Goal: Book appointment/travel/reservation

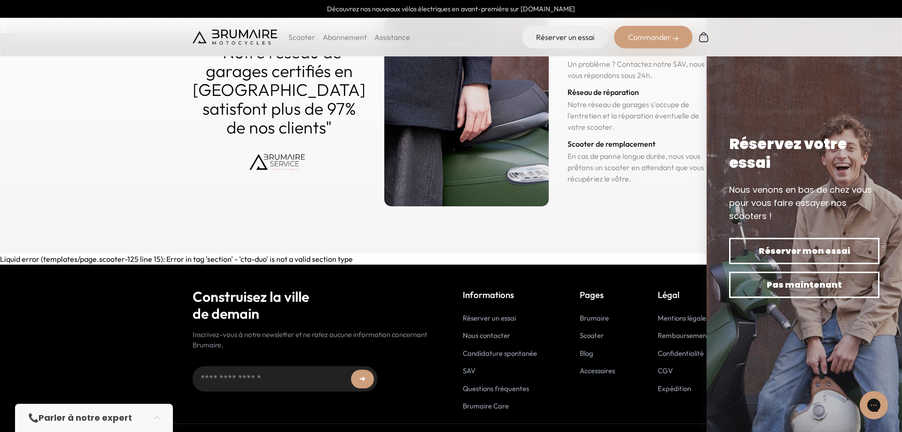
scroll to position [4469, 0]
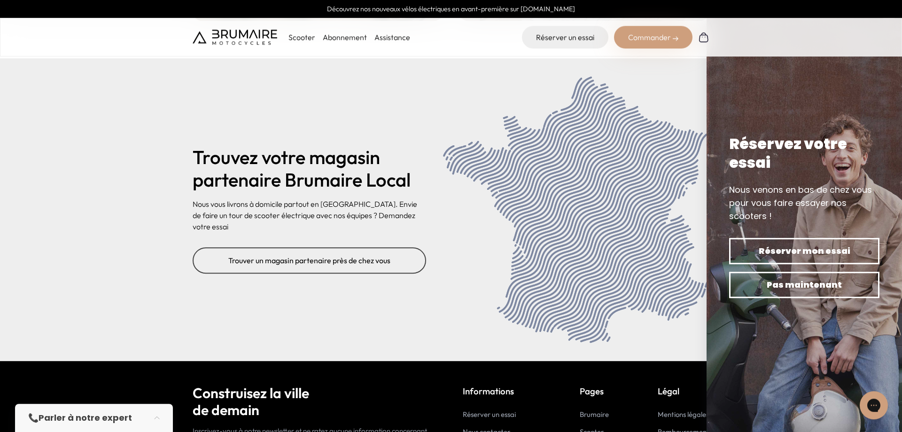
scroll to position [3716, 0]
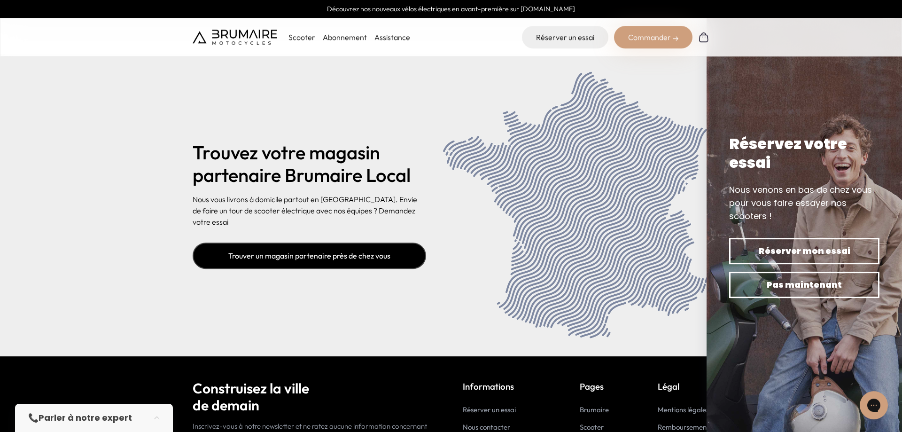
click at [299, 253] on link "Trouver un magasin partenaire près de chez vous" at bounding box center [309, 255] width 233 height 26
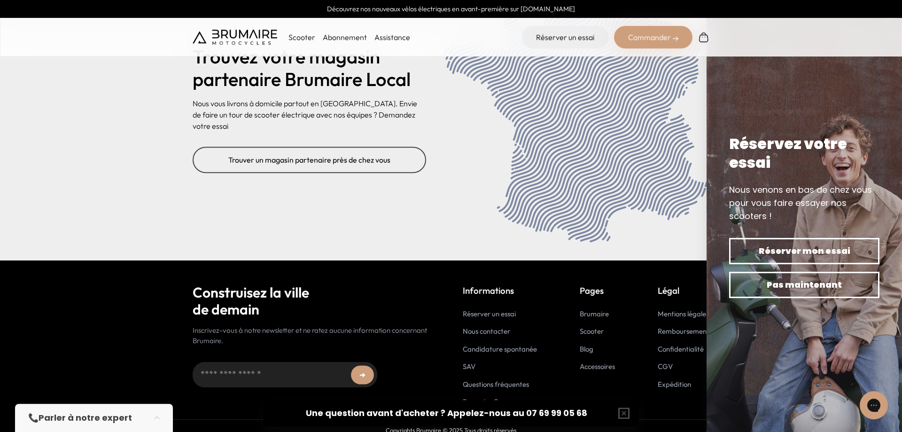
scroll to position [3820, 0]
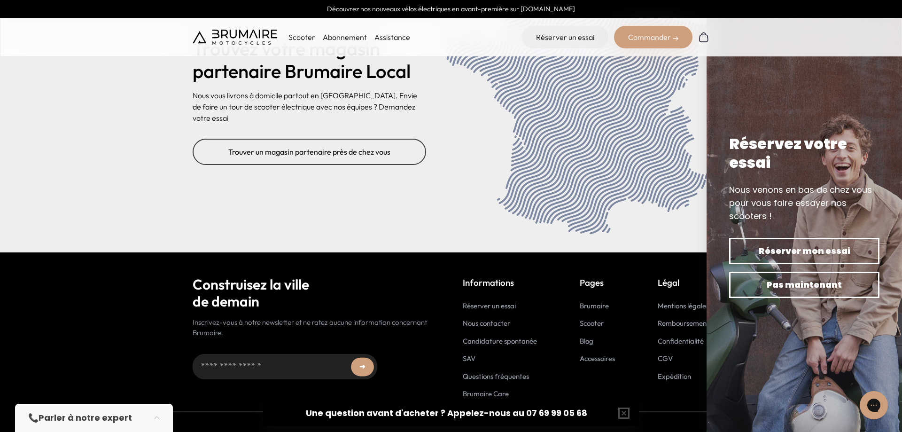
click at [471, 360] on link "SAV" at bounding box center [469, 358] width 13 height 9
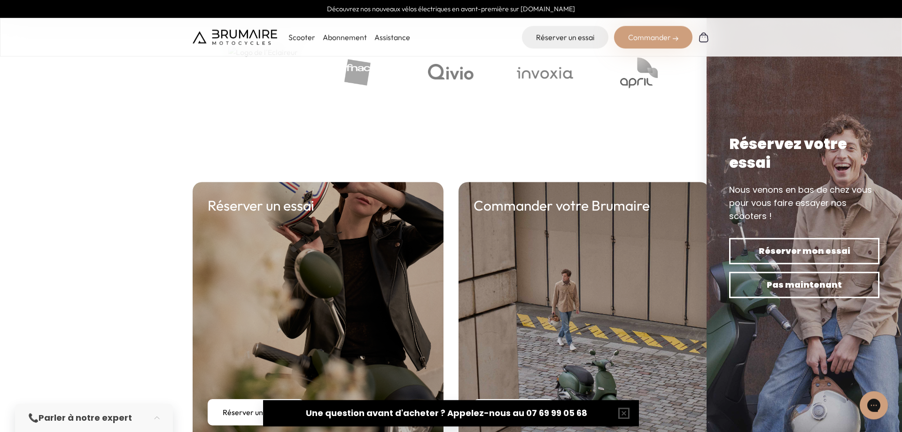
scroll to position [3245, 0]
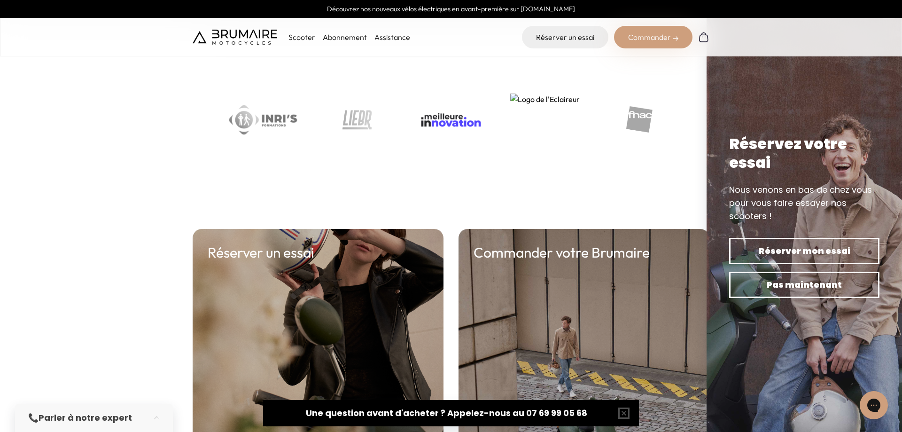
click at [303, 38] on p "Scooter" at bounding box center [301, 36] width 27 height 11
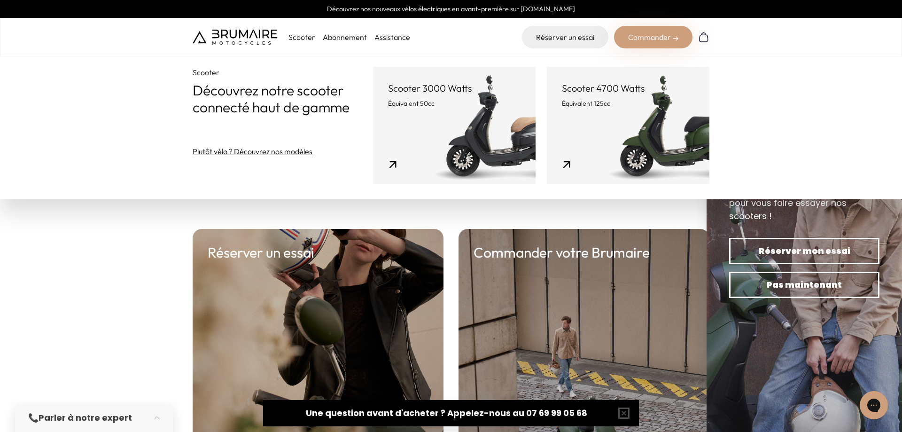
click at [648, 41] on div "Commander" at bounding box center [653, 37] width 78 height 23
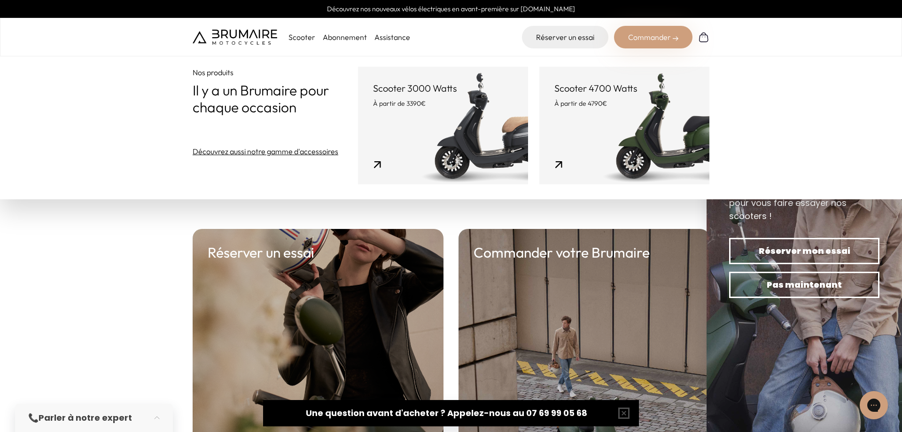
click at [418, 158] on link "Scooter 3000 Watts À partir de 3390€" at bounding box center [443, 125] width 170 height 117
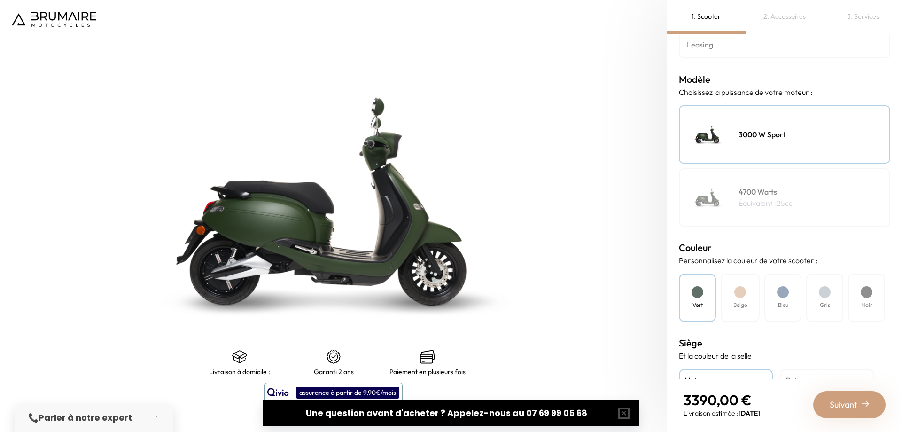
scroll to position [113, 0]
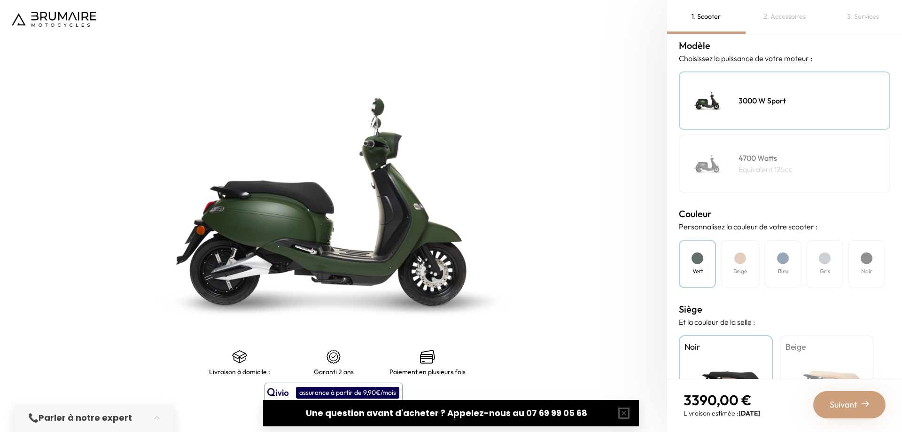
click at [782, 274] on h4 "Bleu" at bounding box center [783, 271] width 10 height 8
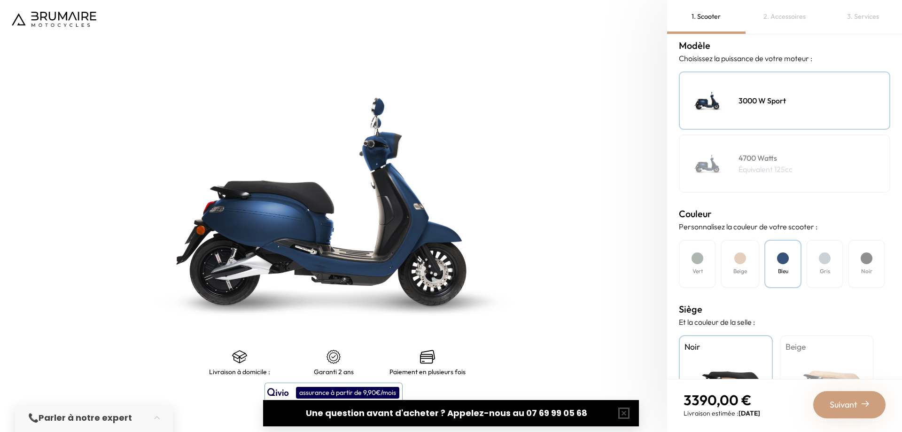
click at [819, 272] on div "Gris" at bounding box center [824, 264] width 37 height 48
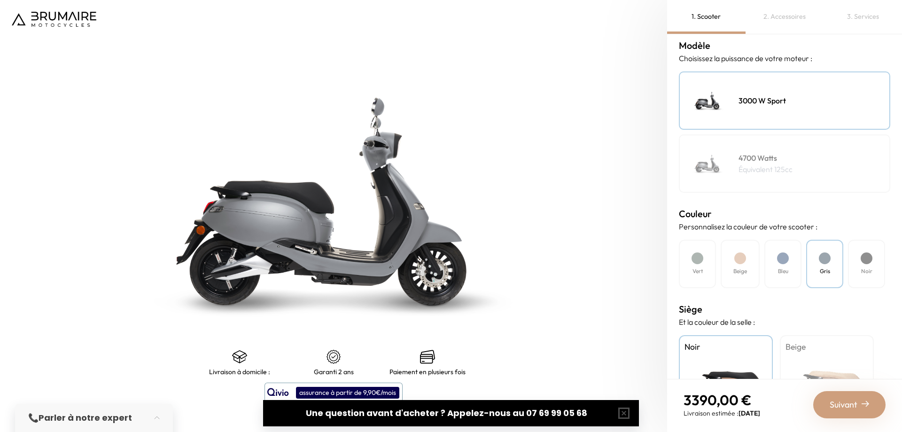
click at [858, 270] on div "Noir" at bounding box center [866, 264] width 37 height 48
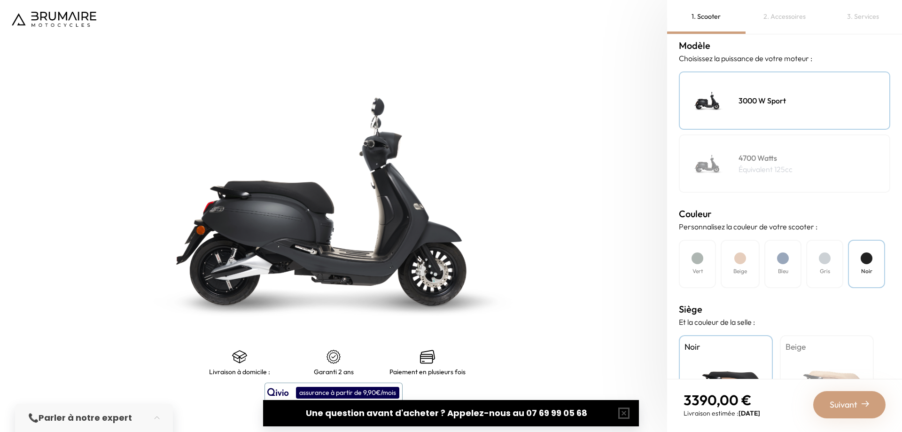
click at [780, 276] on div "Bleu" at bounding box center [782, 264] width 37 height 48
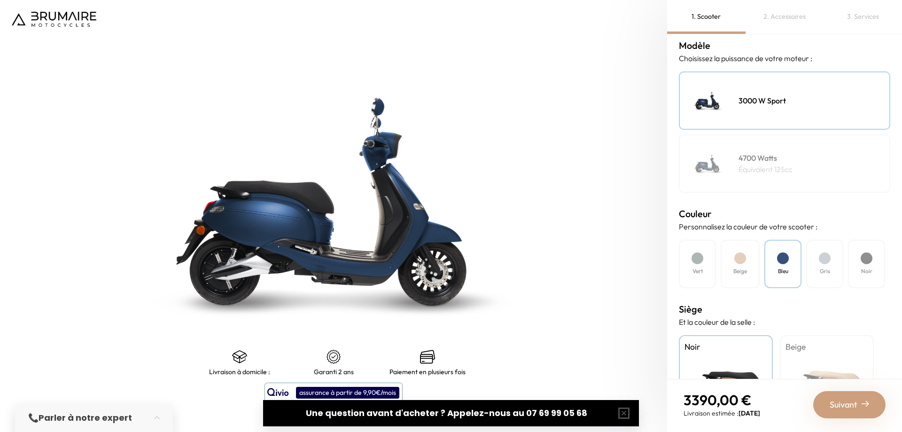
click at [746, 277] on div "Beige" at bounding box center [740, 264] width 39 height 48
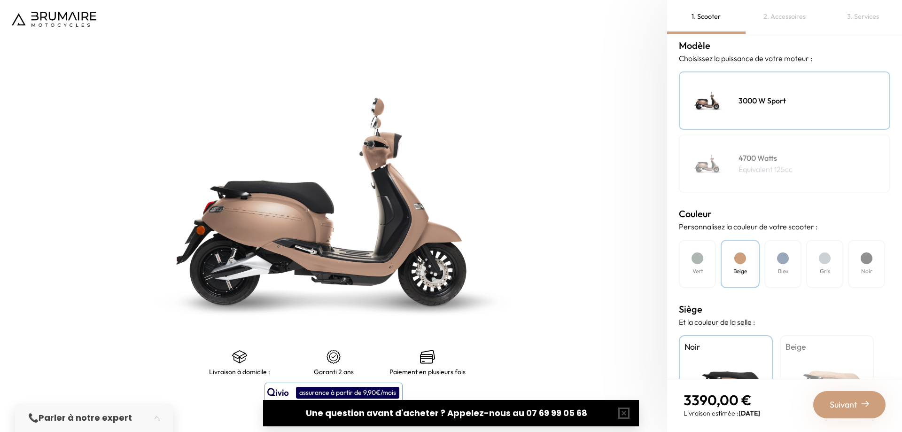
scroll to position [169, 0]
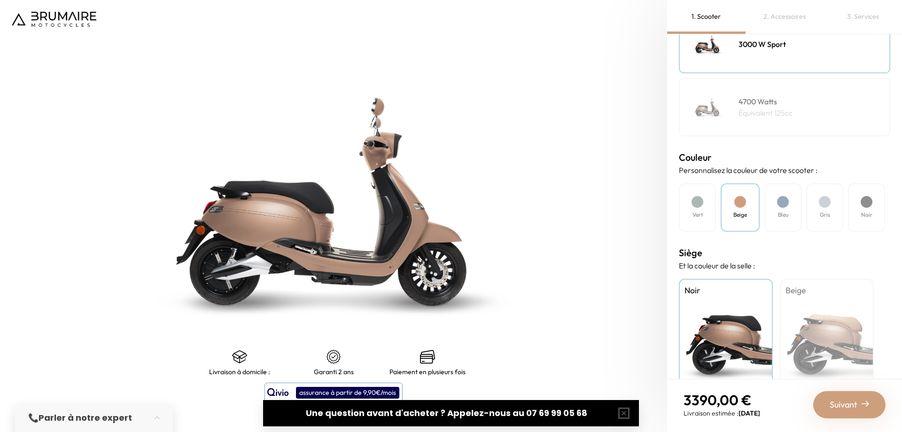
click at [774, 205] on div "Bleu" at bounding box center [782, 207] width 37 height 48
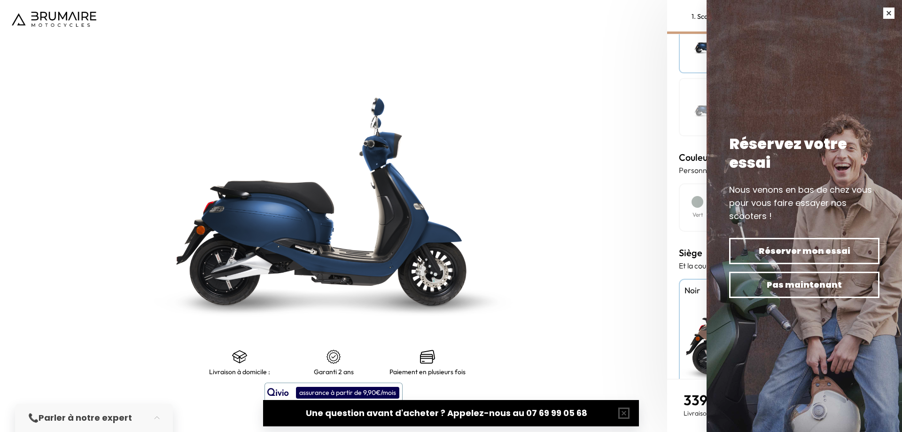
click at [888, 14] on button "button" at bounding box center [889, 13] width 26 height 26
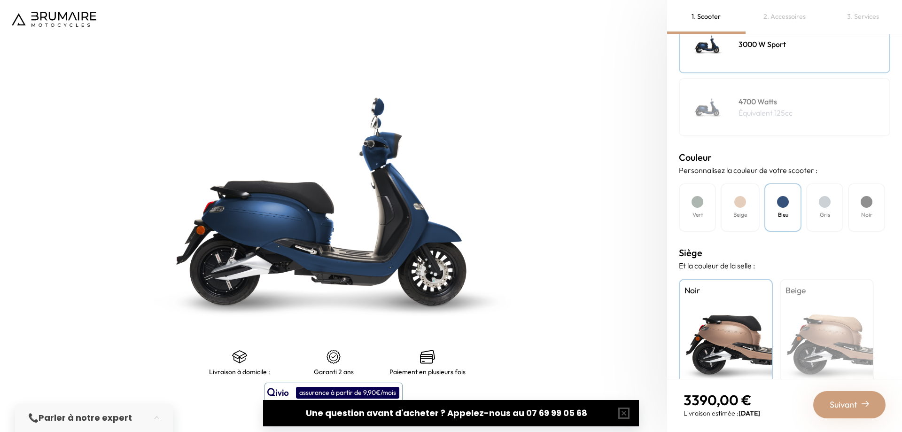
click at [842, 345] on div "Beige" at bounding box center [827, 337] width 94 height 117
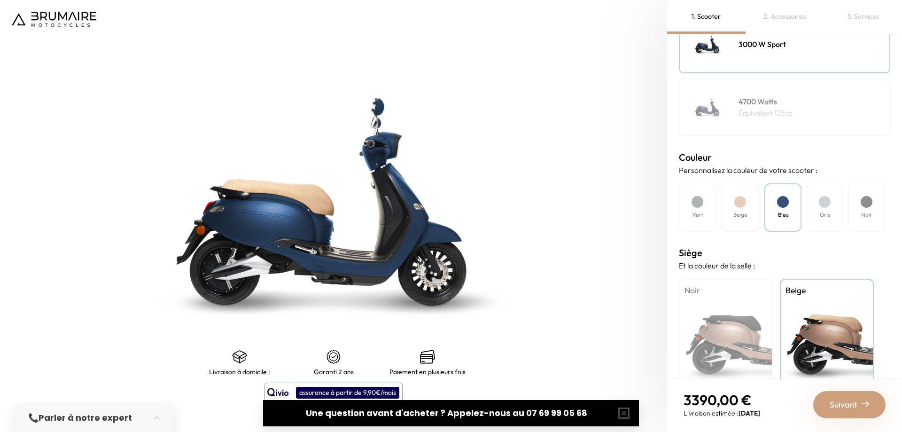
click at [780, 341] on div "Beige" at bounding box center [827, 337] width 94 height 117
click at [744, 336] on div "Noir" at bounding box center [726, 337] width 94 height 117
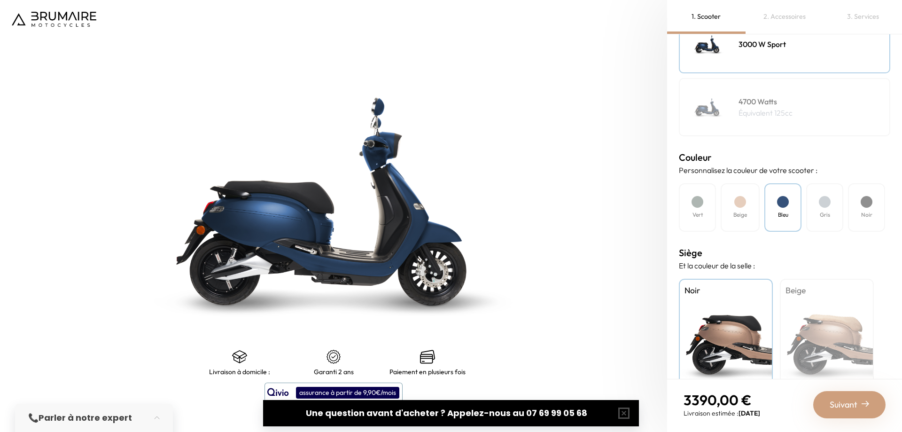
click at [715, 113] on img at bounding box center [707, 107] width 47 height 47
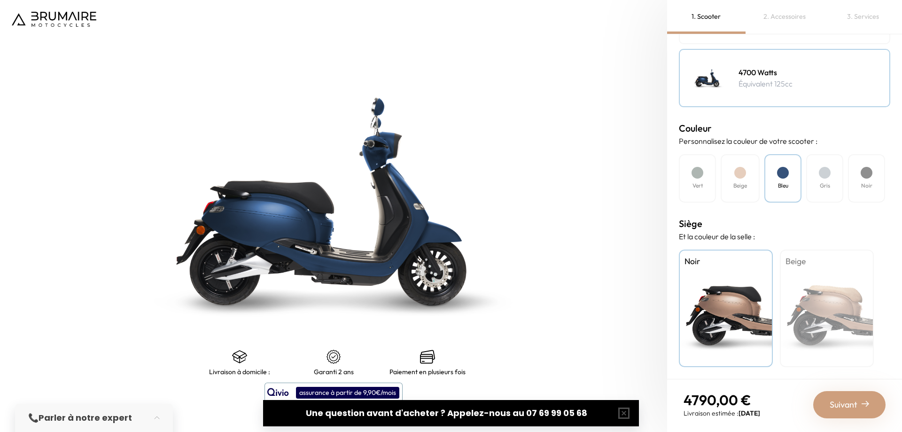
scroll to position [0, 0]
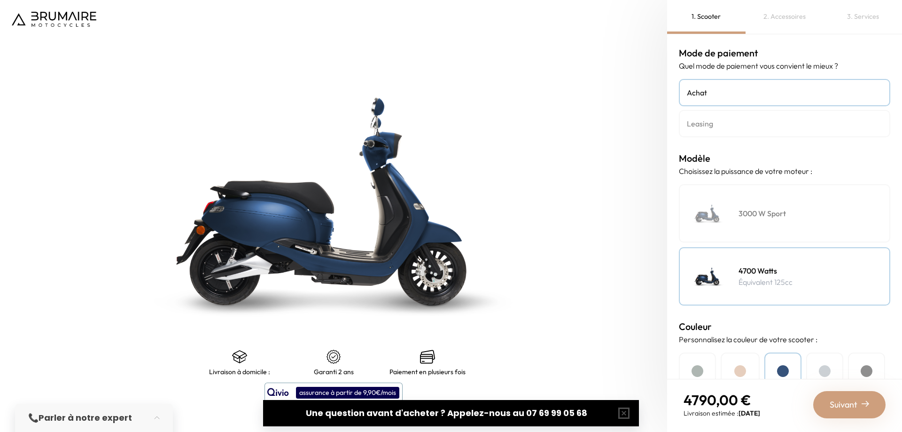
click at [706, 125] on h4 "Leasing" at bounding box center [784, 123] width 195 height 11
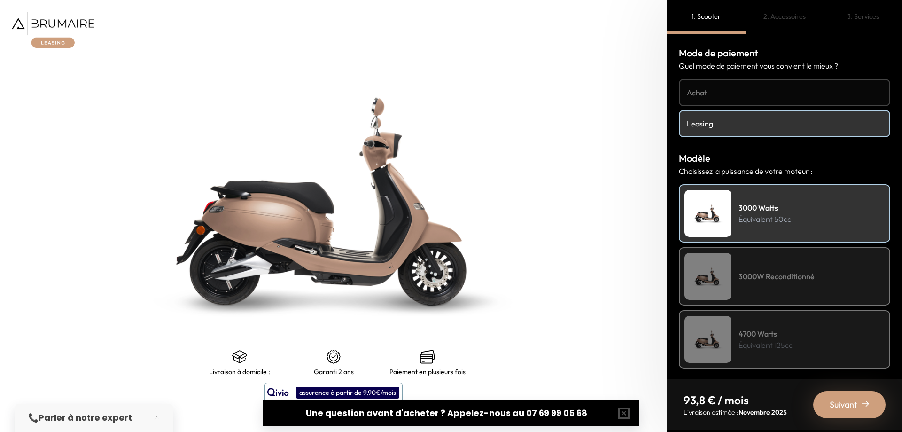
click at [731, 91] on h4 "Achat" at bounding box center [784, 92] width 195 height 11
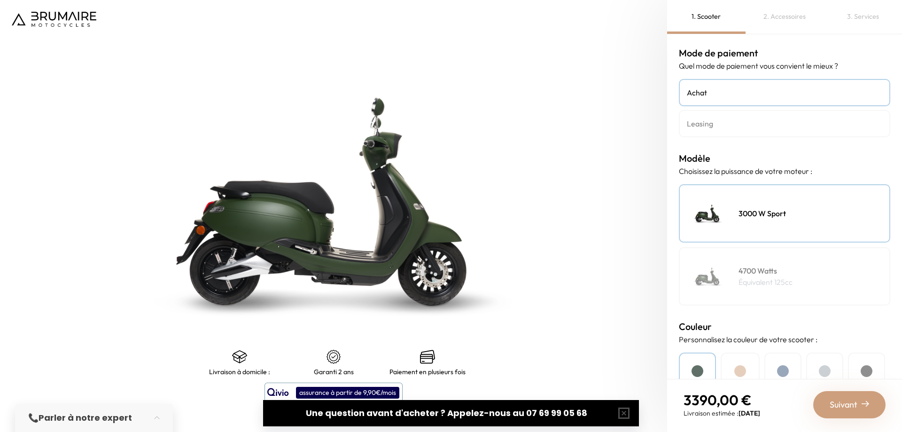
click at [740, 209] on h4 "3000 W Sport" at bounding box center [761, 213] width 47 height 11
click at [713, 90] on h4 "Achat" at bounding box center [784, 92] width 195 height 11
click at [733, 276] on div "4700 Watts Équivalent 125cc" at bounding box center [784, 276] width 211 height 58
click at [712, 120] on h4 "Leasing" at bounding box center [784, 123] width 195 height 11
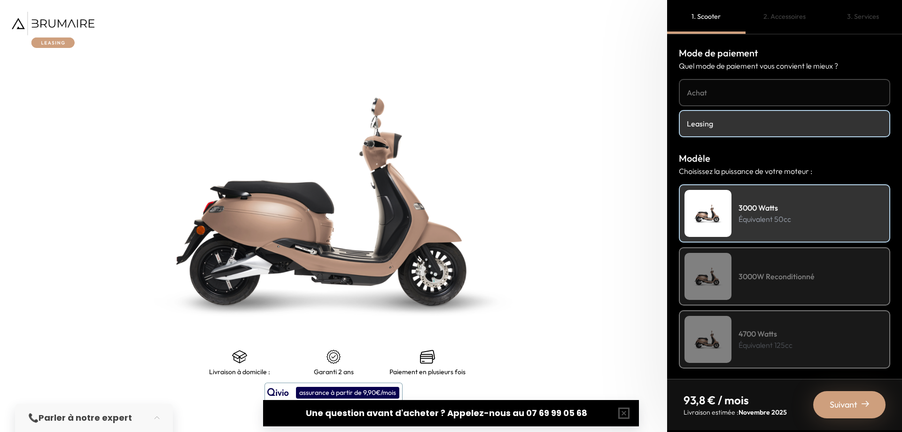
click at [740, 217] on p "Équivalent 50cc" at bounding box center [764, 218] width 53 height 11
click at [757, 338] on h4 "4700 Watts" at bounding box center [765, 333] width 54 height 11
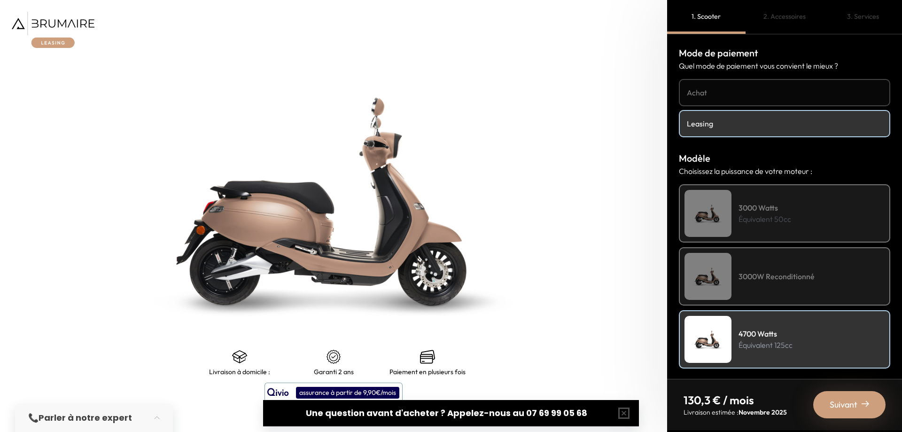
click at [789, 207] on h4 "3000 Watts" at bounding box center [764, 207] width 53 height 11
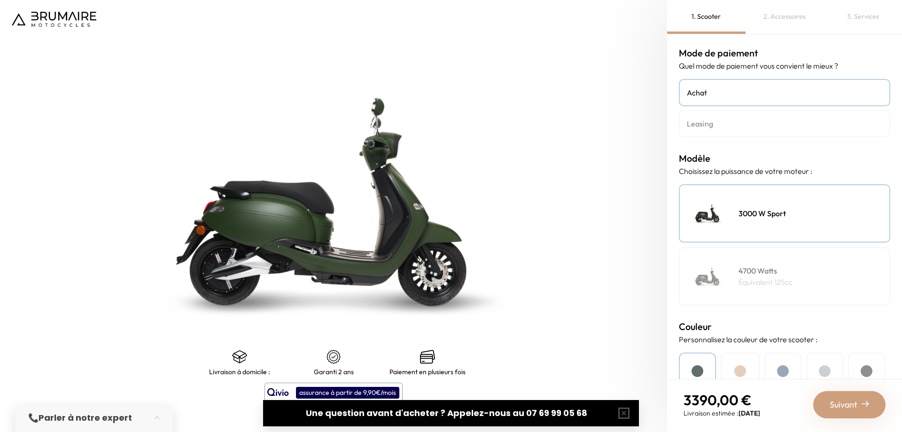
click at [735, 286] on div "4700 Watts Équivalent 125cc" at bounding box center [784, 276] width 211 height 58
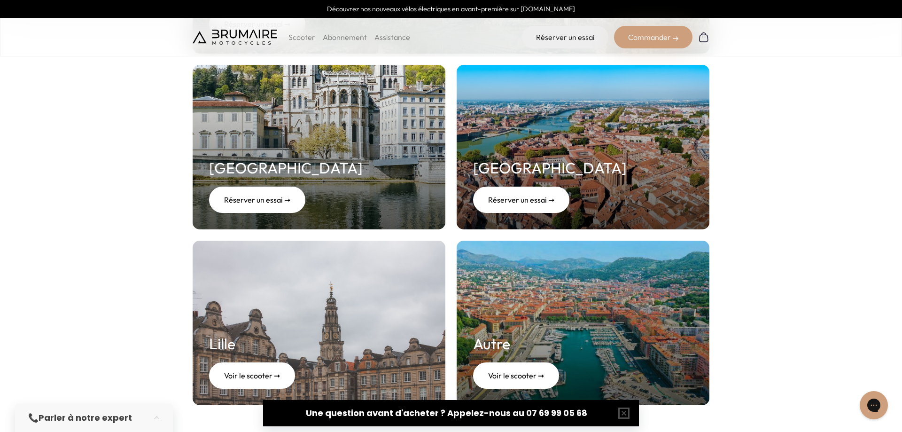
scroll to position [96, 0]
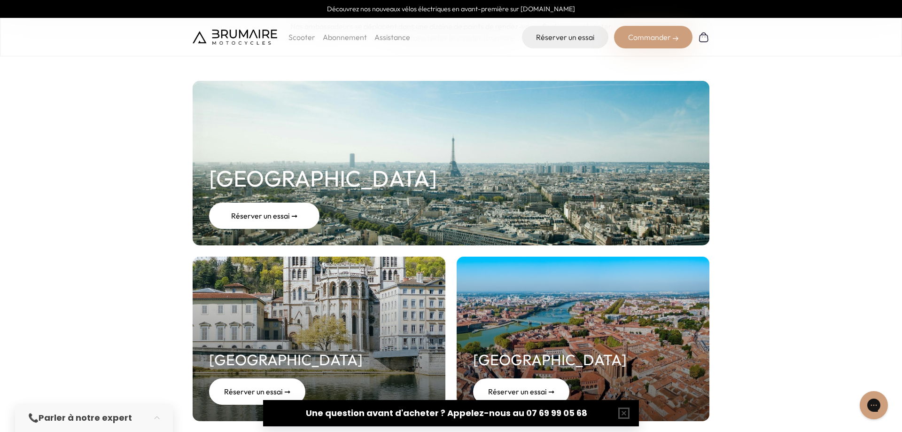
click at [269, 213] on div "Réserver un essai ➞" at bounding box center [264, 215] width 110 height 26
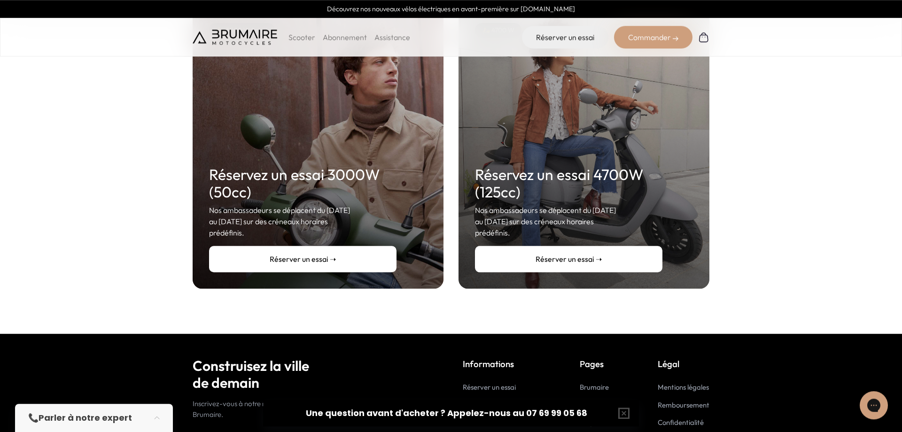
scroll to position [149, 0]
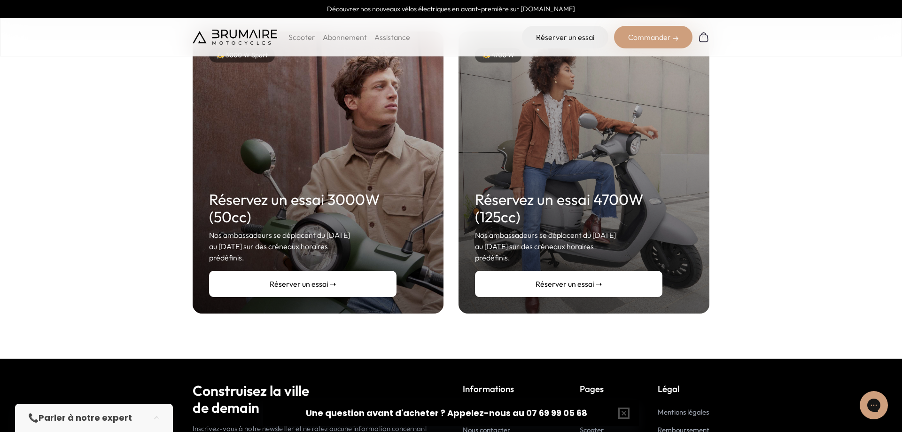
click at [329, 271] on link "Réserver un essai ➝" at bounding box center [302, 284] width 187 height 26
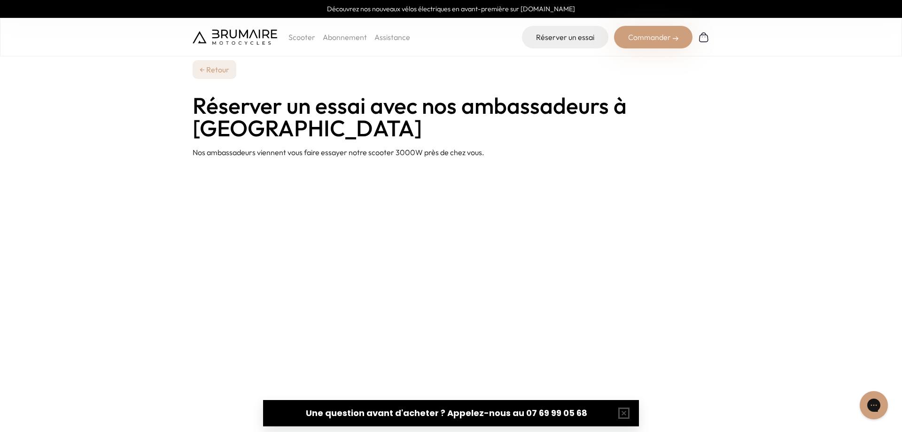
click at [212, 71] on link "← Retour" at bounding box center [215, 69] width 44 height 19
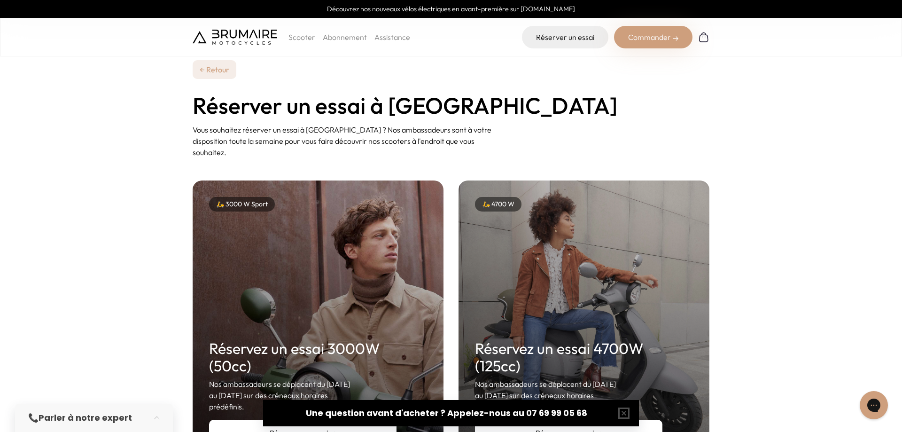
click at [521, 287] on div "🛵 4700 W Réservez un essai 4700W (125cc) Nos ambassadeurs se déplacent du [DATE…" at bounding box center [583, 321] width 251 height 282
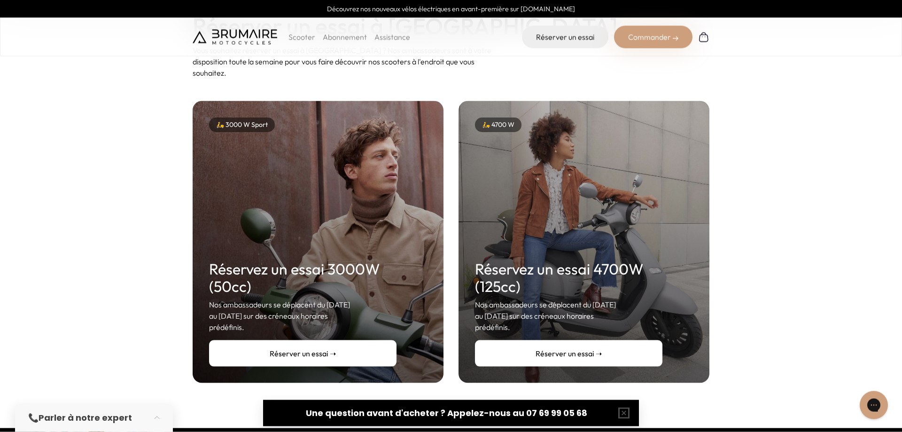
scroll to position [144, 0]
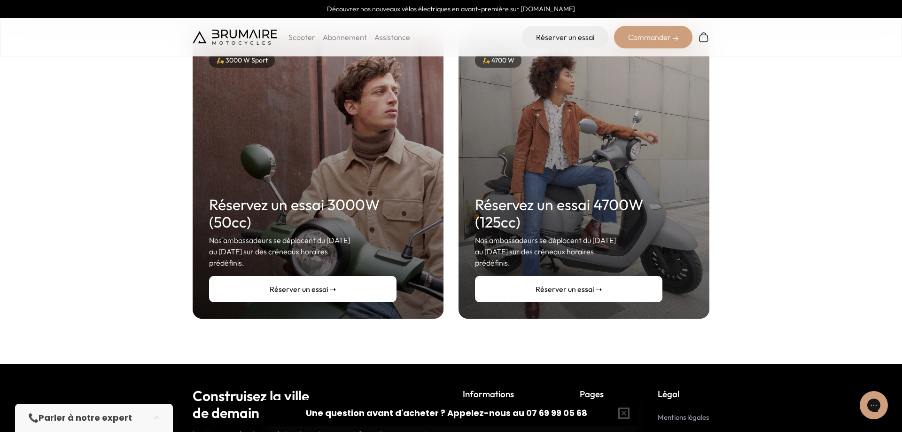
click at [571, 276] on link "Réserver un essai ➝" at bounding box center [568, 289] width 187 height 26
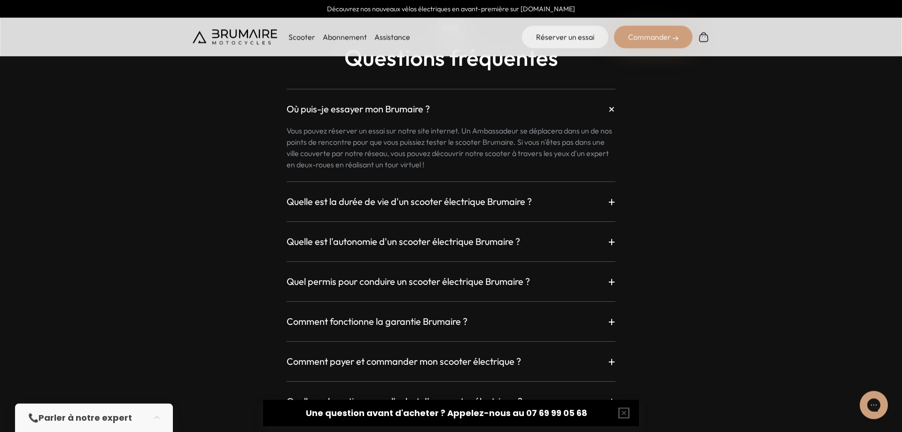
scroll to position [2491, 0]
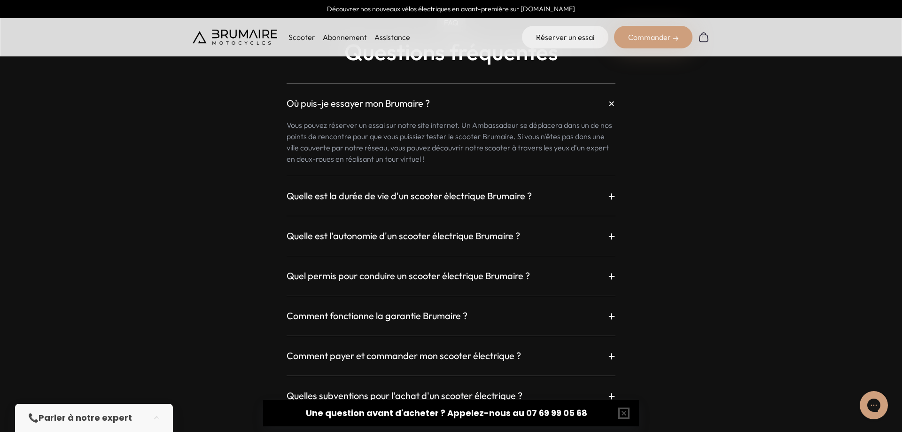
click at [446, 202] on h3 "Quelle est la durée de vie d'un scooter électrique Brumaire ?" at bounding box center [409, 195] width 245 height 13
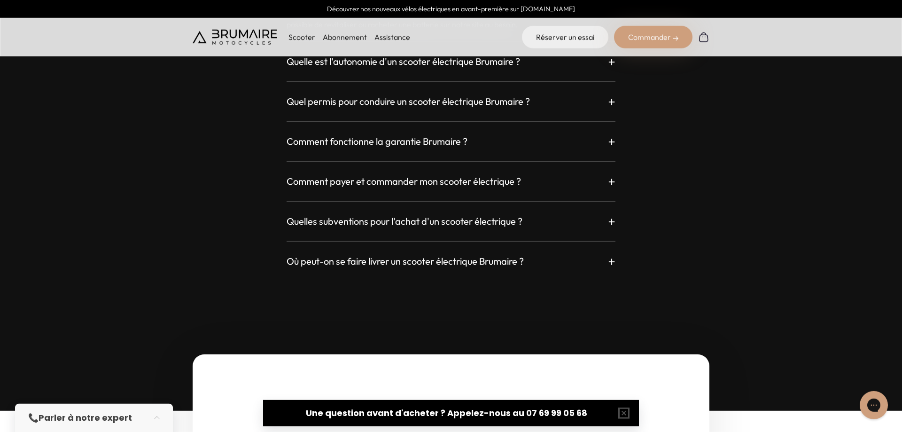
scroll to position [2731, 0]
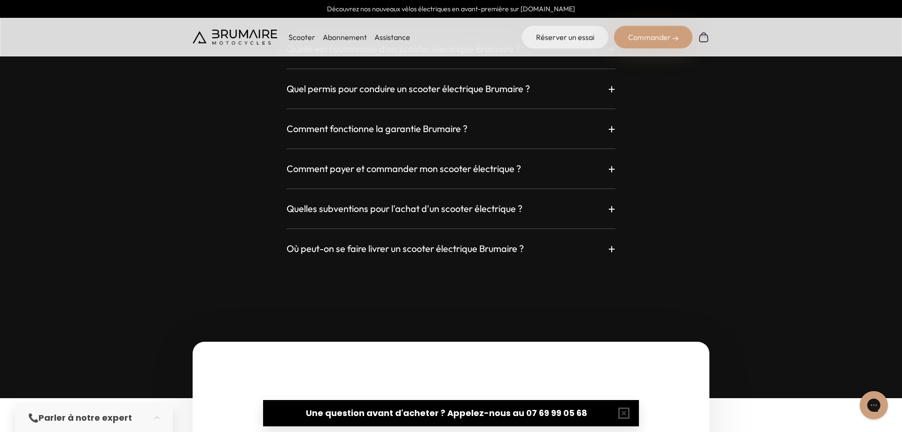
click at [468, 214] on h3 "Quelles subventions pour l'achat d'un scooter électrique ?" at bounding box center [405, 208] width 236 height 13
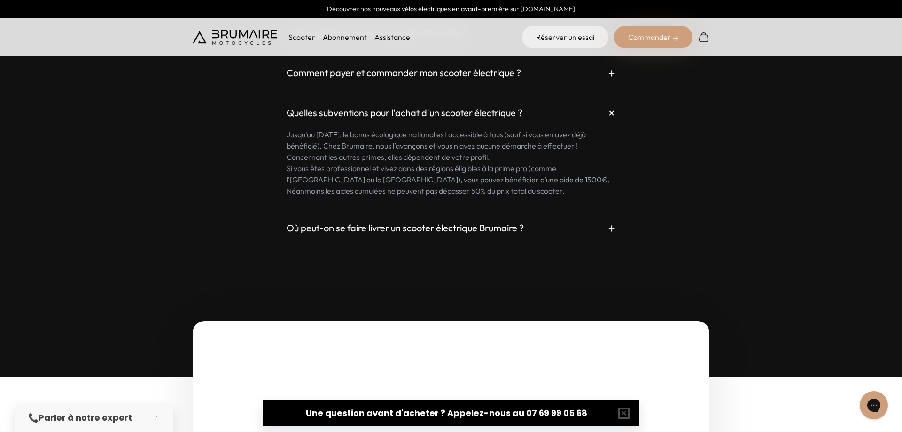
scroll to position [2875, 0]
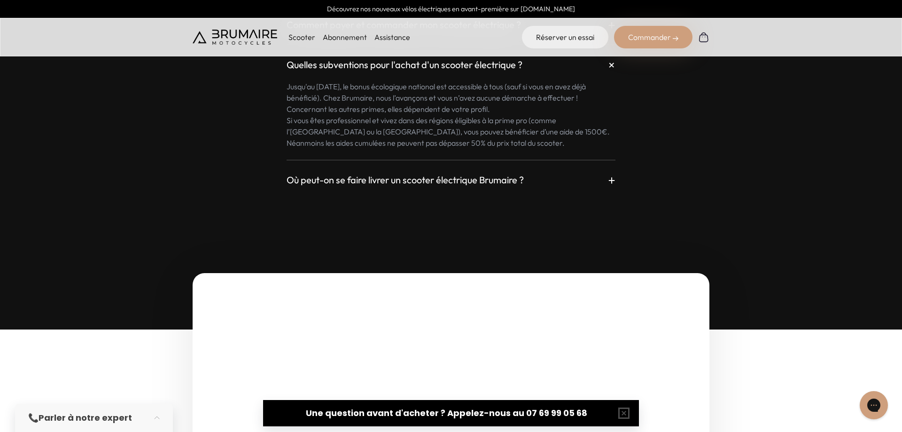
click at [496, 182] on h3 "Où peut-on se faire livrer un scooter électrique Brumaire ?" at bounding box center [405, 179] width 237 height 13
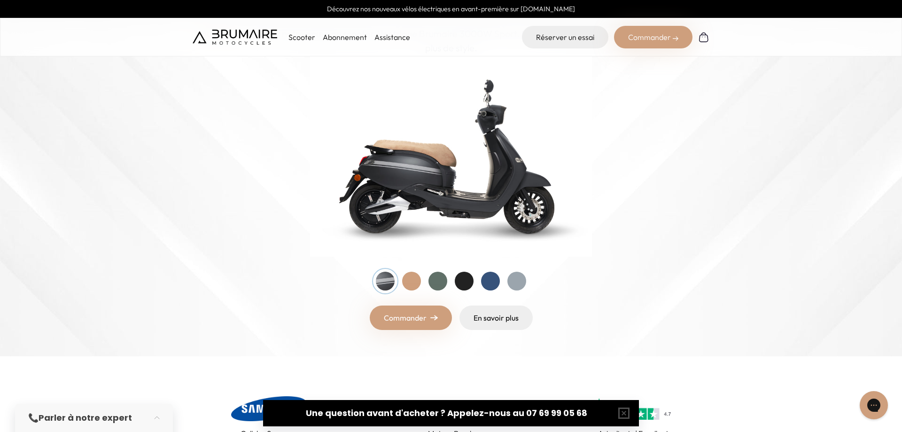
scroll to position [0, 0]
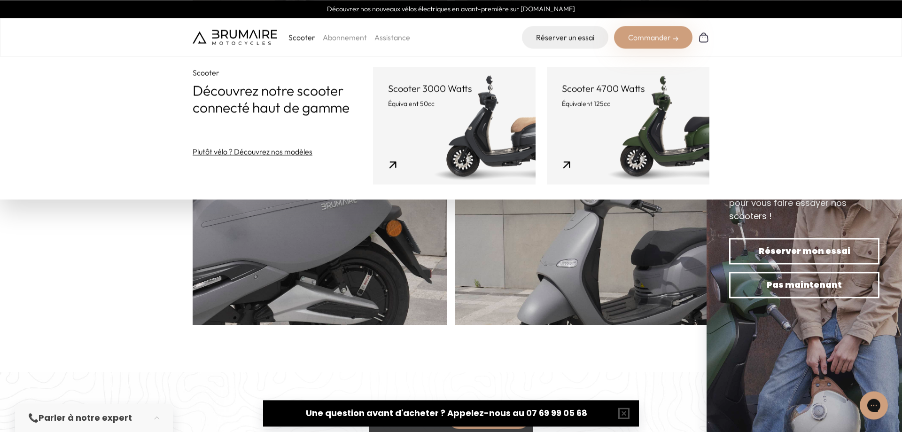
scroll to position [623, 0]
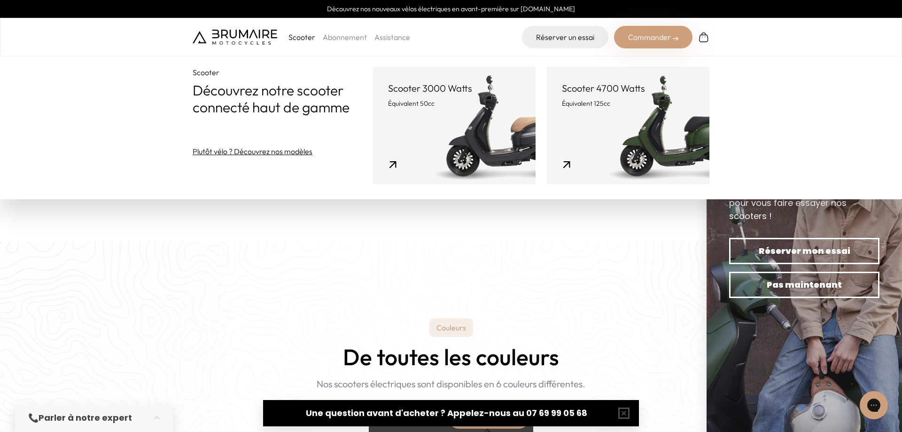
click at [387, 37] on link "Assistance" at bounding box center [392, 36] width 36 height 9
click at [583, 36] on link "Réserver un essai" at bounding box center [565, 37] width 86 height 23
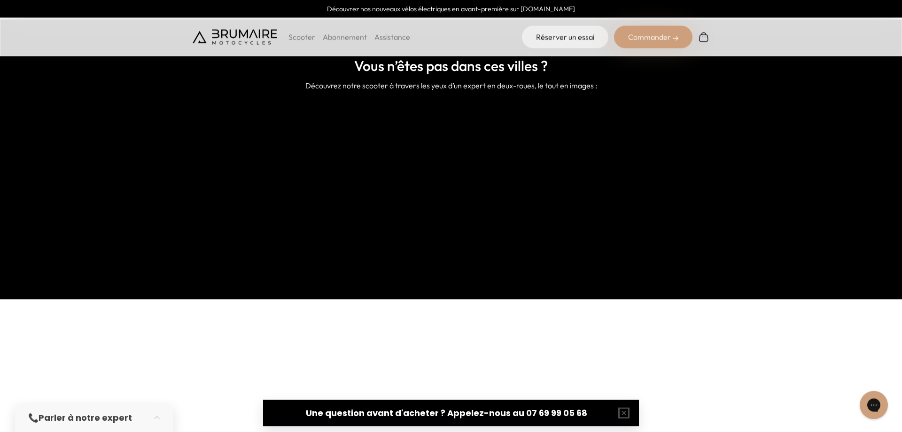
scroll to position [767, 0]
